Goal: Information Seeking & Learning: Learn about a topic

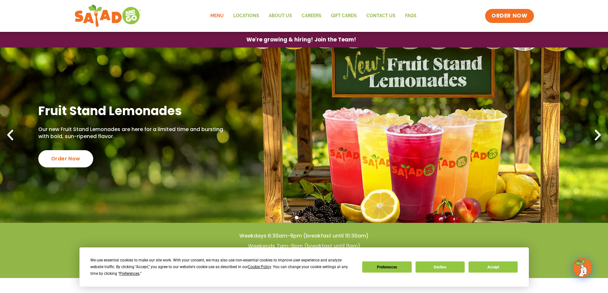
click at [224, 17] on link "Menu" at bounding box center [216, 16] width 23 height 15
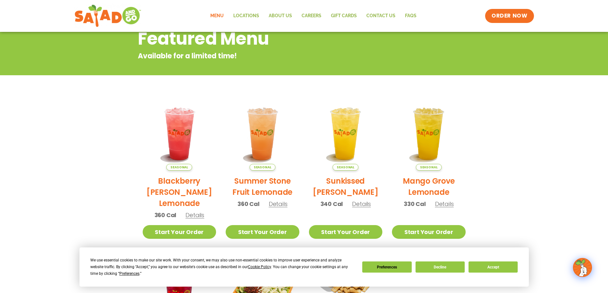
scroll to position [191, 0]
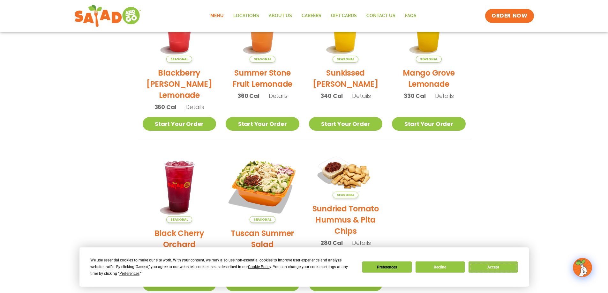
click at [488, 266] on button "Accept" at bounding box center [492, 267] width 49 height 11
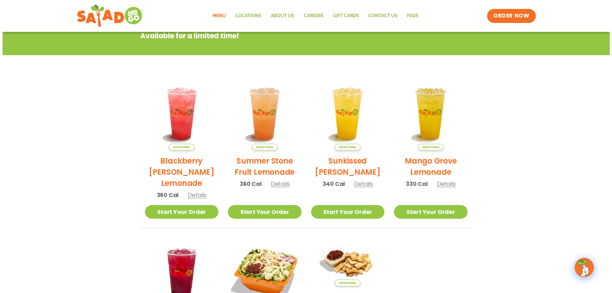
scroll to position [32, 0]
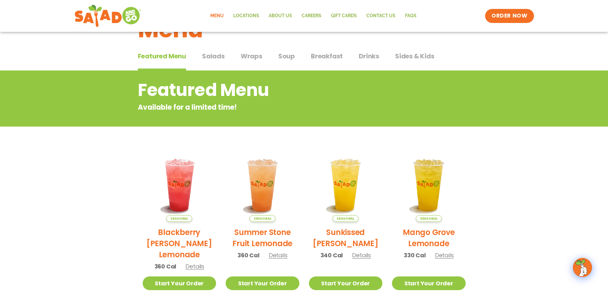
click at [364, 255] on span "Details" at bounding box center [361, 255] width 19 height 8
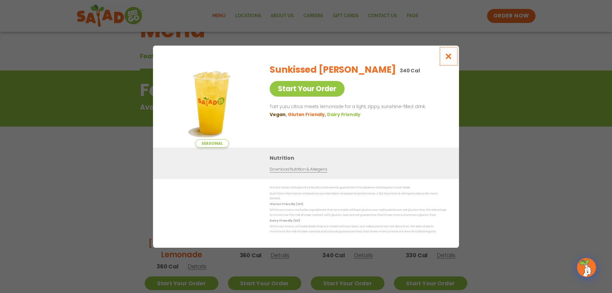
click at [451, 58] on icon "Close modal" at bounding box center [449, 56] width 8 height 7
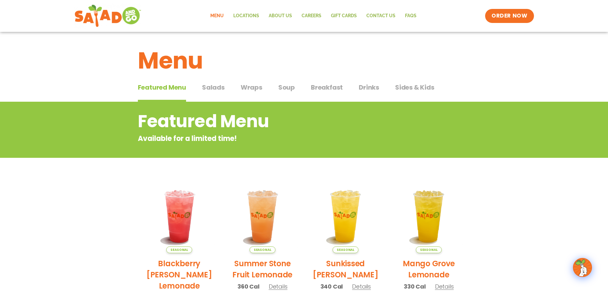
scroll to position [0, 0]
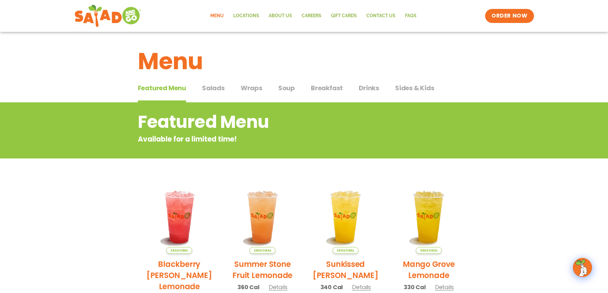
click at [227, 87] on div "Featured Menu Featured Menu Salads Salads Wraps Wraps Soup Soup Breakfast Break…" at bounding box center [304, 92] width 332 height 22
click at [246, 89] on span "Wraps" at bounding box center [252, 88] width 22 height 10
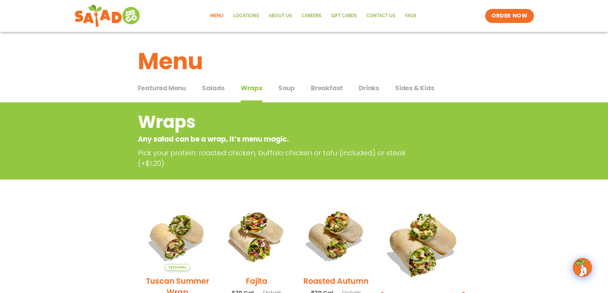
click at [222, 89] on span "Salads" at bounding box center [213, 88] width 23 height 10
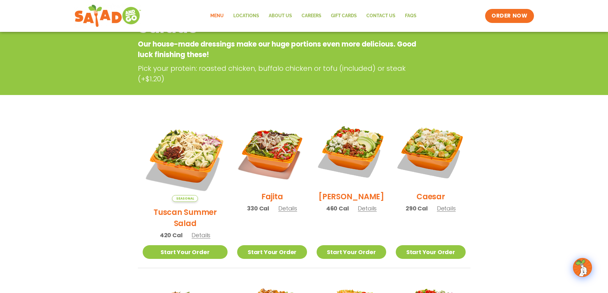
scroll to position [32, 0]
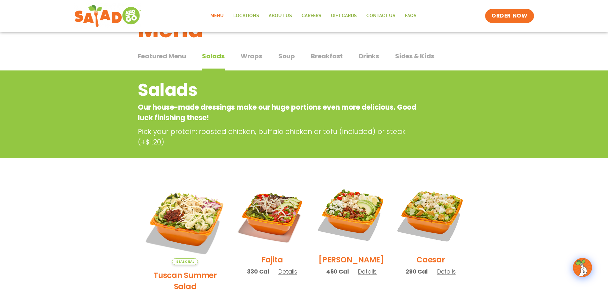
click at [244, 61] on span "Wraps" at bounding box center [252, 56] width 22 height 10
